Goal: Task Accomplishment & Management: Manage account settings

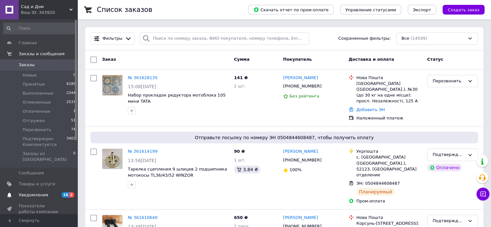
click at [62, 193] on link "Уведомления 16 2" at bounding box center [39, 195] width 79 height 11
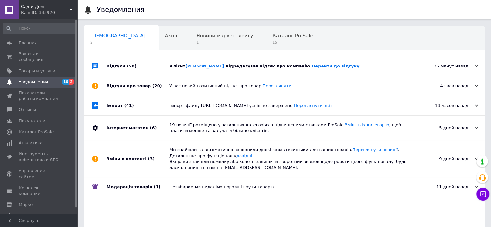
click at [314, 66] on link "Перейти до відгуку." at bounding box center [336, 66] width 49 height 5
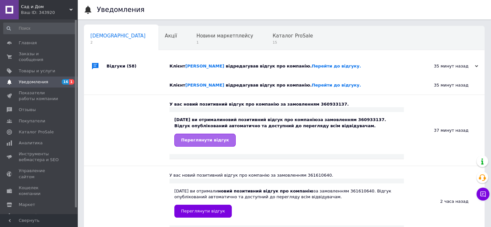
click at [213, 139] on span "Переглянути відгук" at bounding box center [205, 140] width 48 height 5
click at [312, 85] on link "Перейти до відгуку." at bounding box center [336, 85] width 49 height 5
click at [39, 54] on span "Заказы и сообщения" at bounding box center [39, 57] width 41 height 12
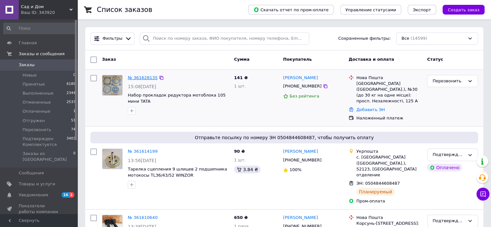
click at [145, 78] on link "№ 361628135" at bounding box center [143, 77] width 30 height 5
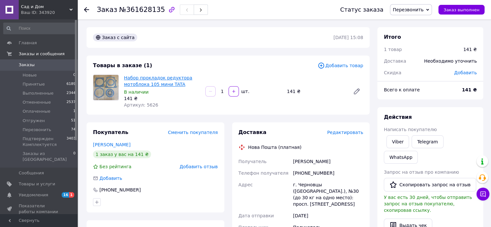
click at [151, 77] on link "Набор прокладок редуктора мотоблока 105 мини TATA" at bounding box center [158, 81] width 68 height 12
